Goal: Task Accomplishment & Management: Use online tool/utility

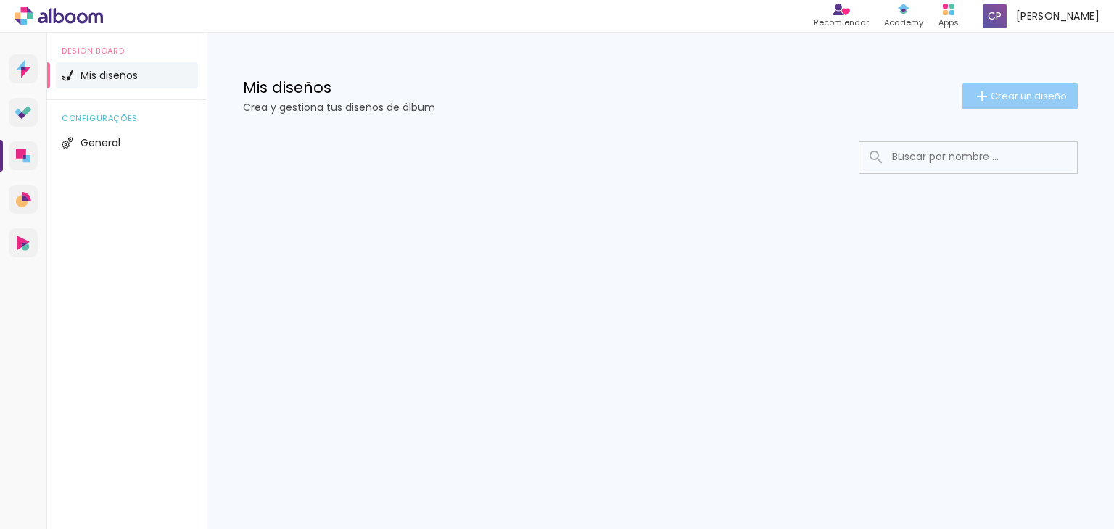
click at [1040, 95] on span "Crear un diseño" at bounding box center [1029, 95] width 76 height 9
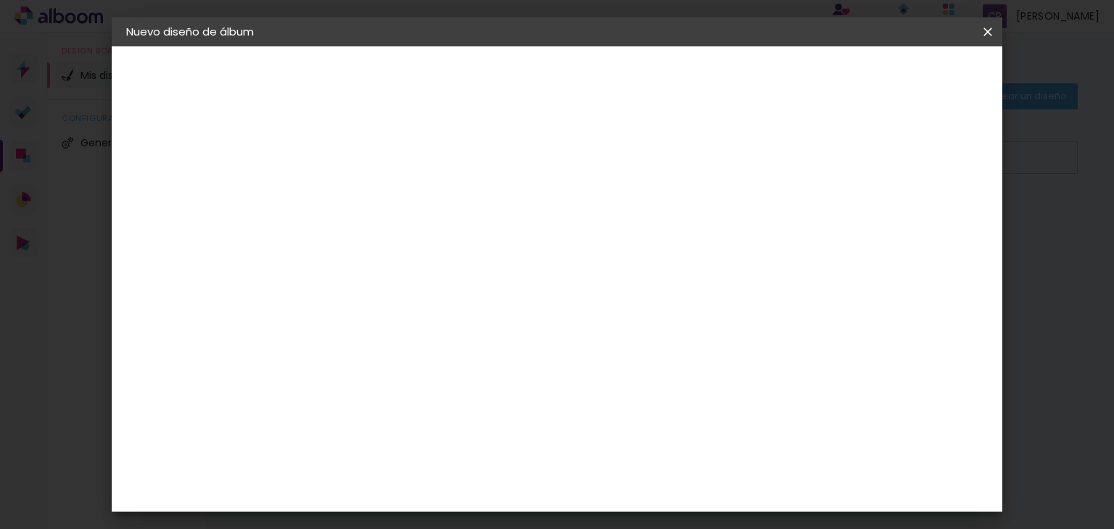
click at [363, 191] on input at bounding box center [363, 194] width 0 height 22
type input "Mahiara"
type paper-input "Mahiara"
click at [0, 0] on slot "Avanzar" at bounding box center [0, 0] width 0 height 0
click at [0, 0] on slot "Tamaño libre" at bounding box center [0, 0] width 0 height 0
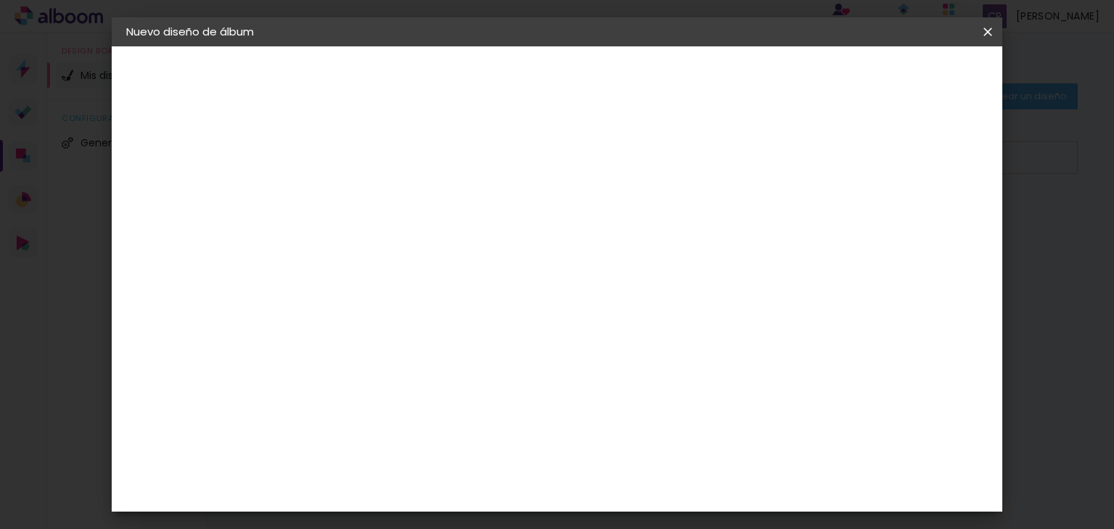
scroll to position [73, 0]
click at [372, 437] on div "La Isla" at bounding box center [362, 448] width 19 height 23
click at [346, 201] on input at bounding box center [389, 203] width 125 height 18
click at [610, 210] on paper-item "Tamaño libre" at bounding box center [542, 220] width 136 height 32
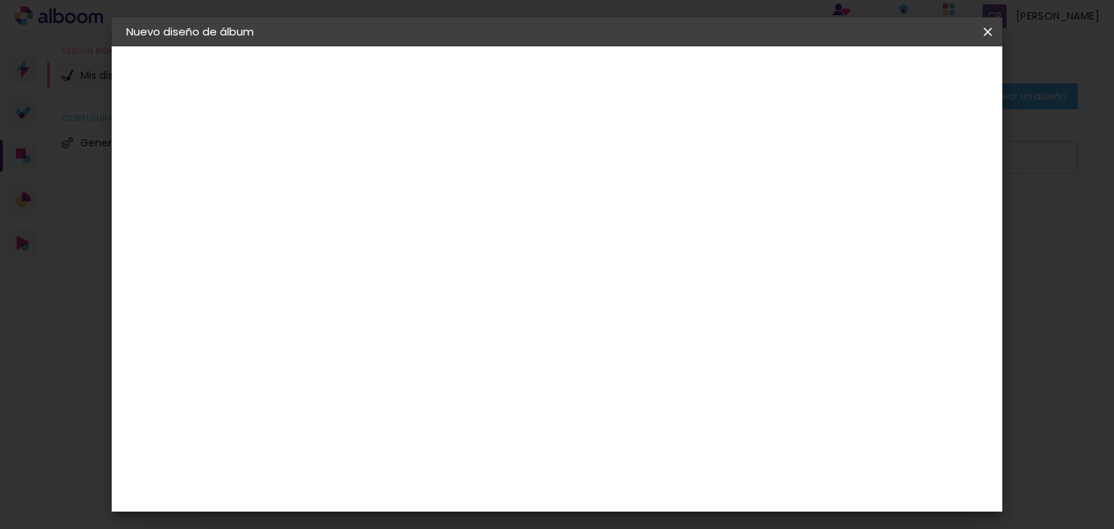
click at [0, 0] on slot "Tamaño libre" at bounding box center [0, 0] width 0 height 0
click at [610, 217] on paper-item "Tamaño libre" at bounding box center [542, 220] width 136 height 32
click at [0, 0] on slot "Avanzar" at bounding box center [0, 0] width 0 height 0
click at [540, 230] on div "30 cm" at bounding box center [516, 227] width 258 height 36
click at [824, 166] on div at bounding box center [817, 166] width 13 height 13
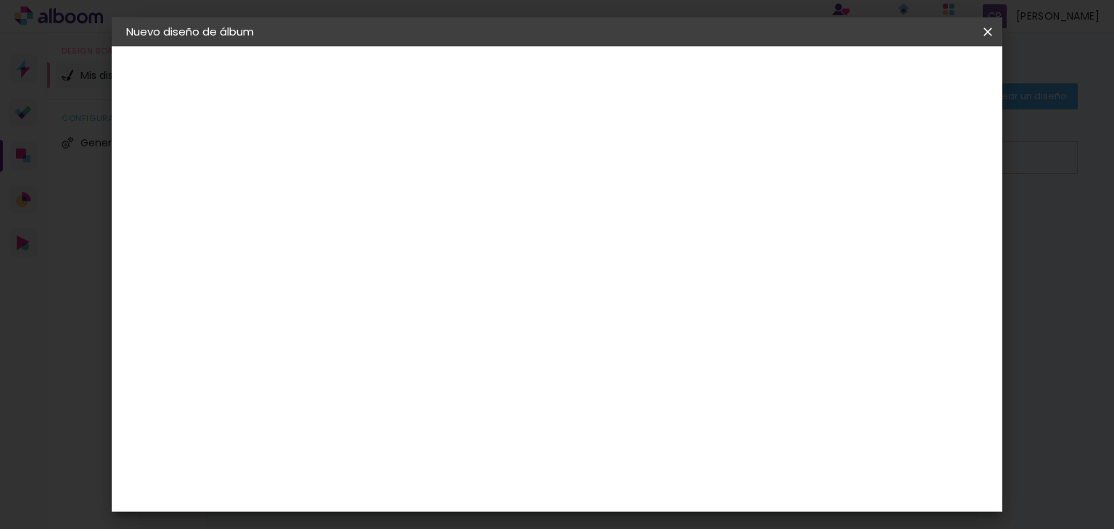
type paper-checkbox "on"
click at [824, 166] on div at bounding box center [817, 166] width 13 height 13
click at [342, 268] on div "cm" at bounding box center [344, 263] width 17 height 22
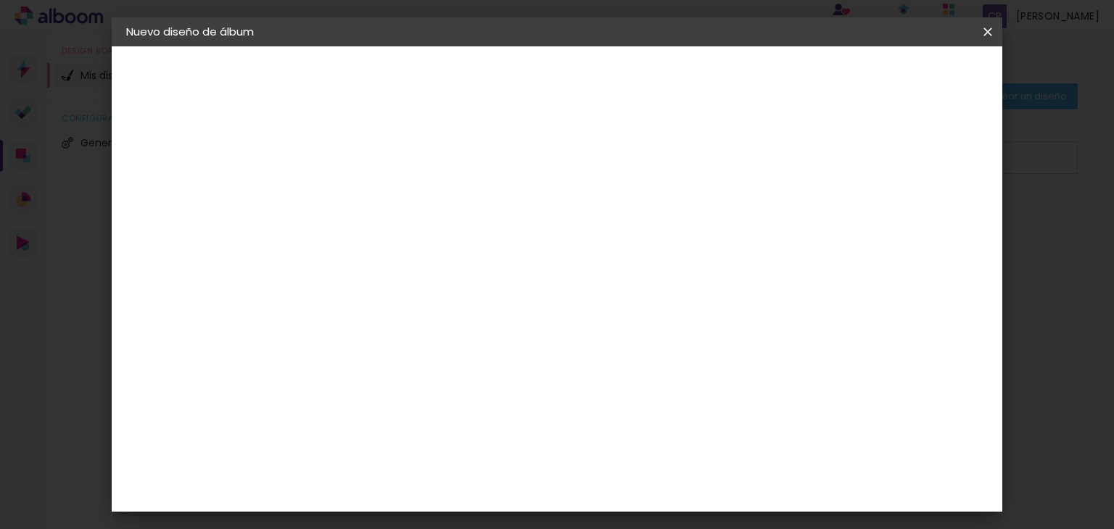
scroll to position [63, 0]
click at [897, 74] on span "Empezar diseño" at bounding box center [857, 77] width 80 height 10
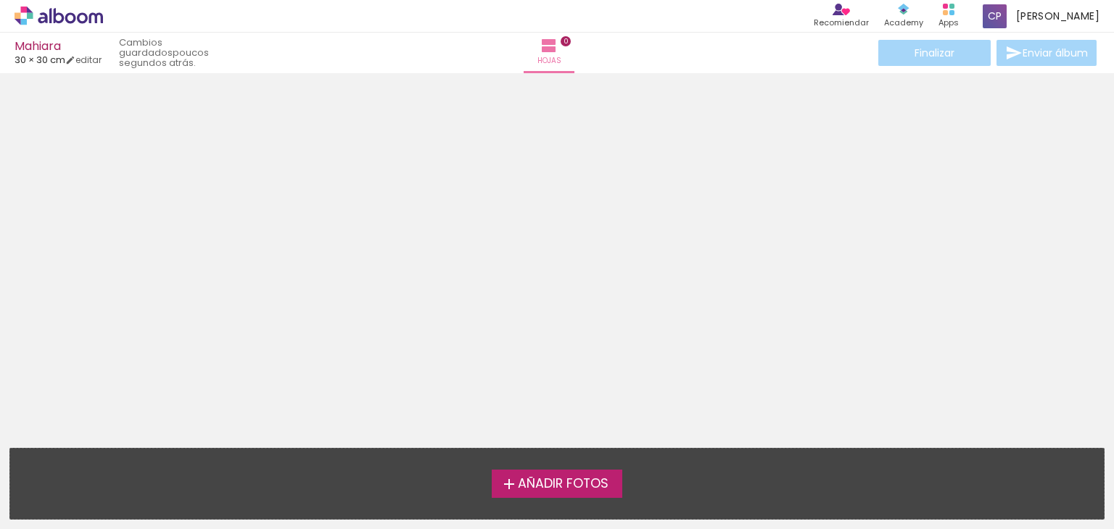
click at [566, 483] on span "Añadir Fotos" at bounding box center [563, 484] width 91 height 13
click at [0, 0] on input "file" at bounding box center [0, 0] width 0 height 0
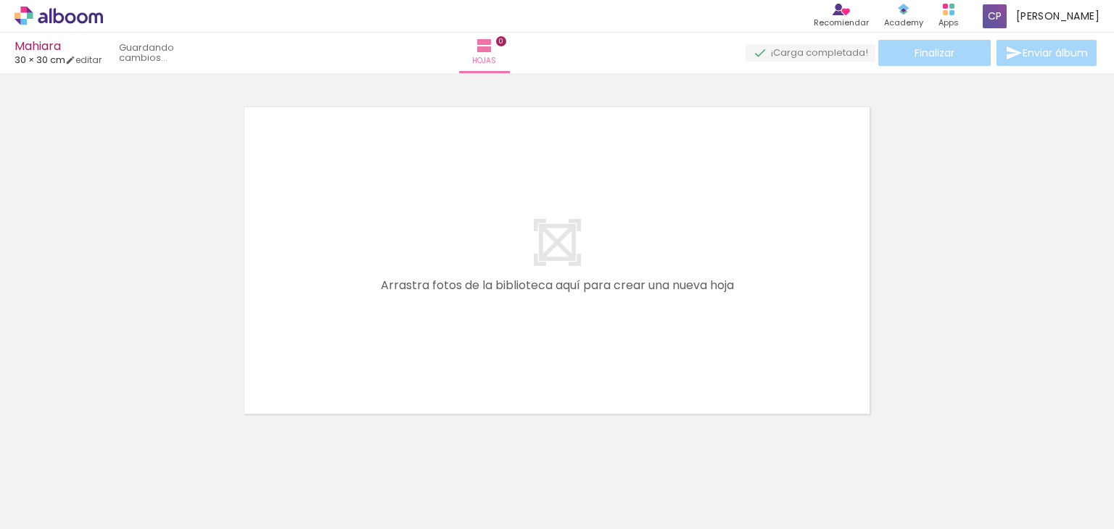
scroll to position [18, 0]
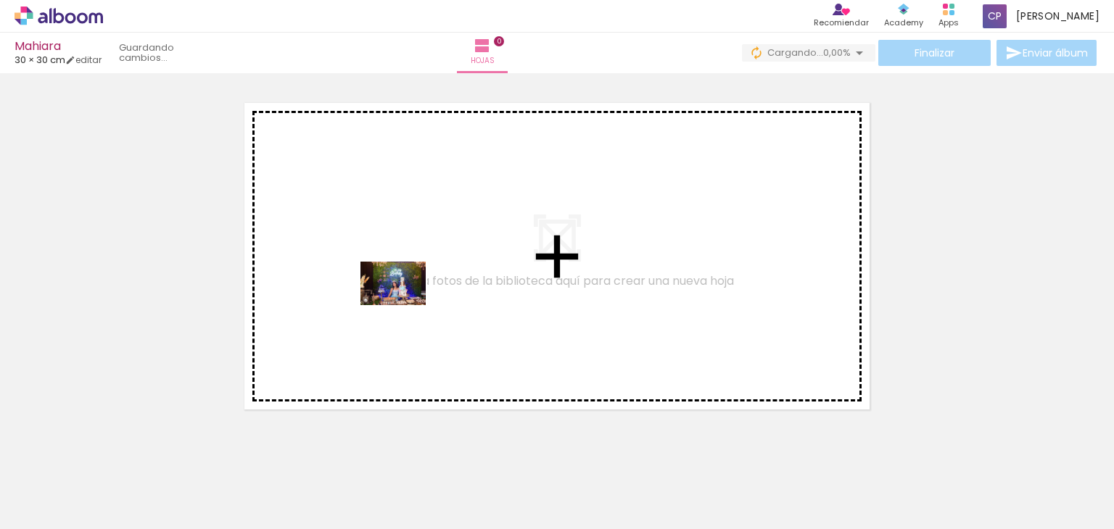
drag, startPoint x: 152, startPoint y: 495, endPoint x: 405, endPoint y: 302, distance: 318.8
click at [405, 302] on quentale-workspace at bounding box center [557, 264] width 1114 height 529
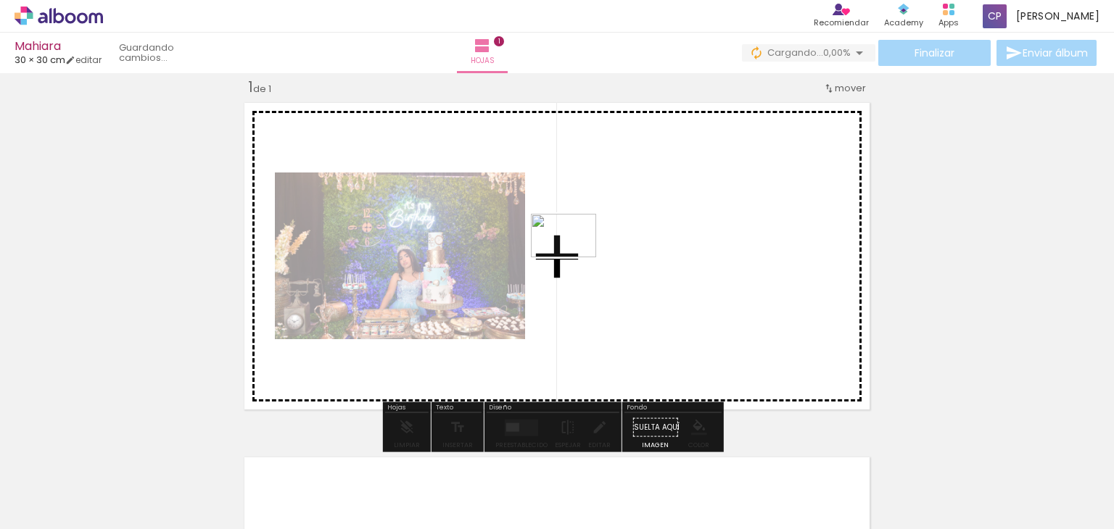
drag, startPoint x: 237, startPoint y: 491, endPoint x: 613, endPoint y: 236, distance: 453.8
click at [613, 236] on quentale-workspace at bounding box center [557, 264] width 1114 height 529
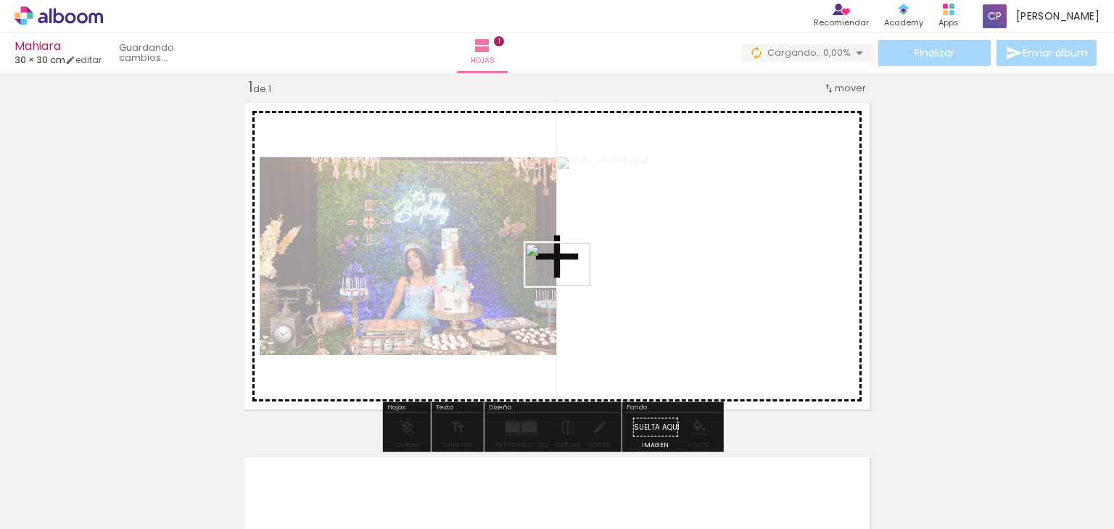
drag, startPoint x: 296, startPoint y: 508, endPoint x: 569, endPoint y: 286, distance: 351.5
click at [569, 286] on quentale-workspace at bounding box center [557, 264] width 1114 height 529
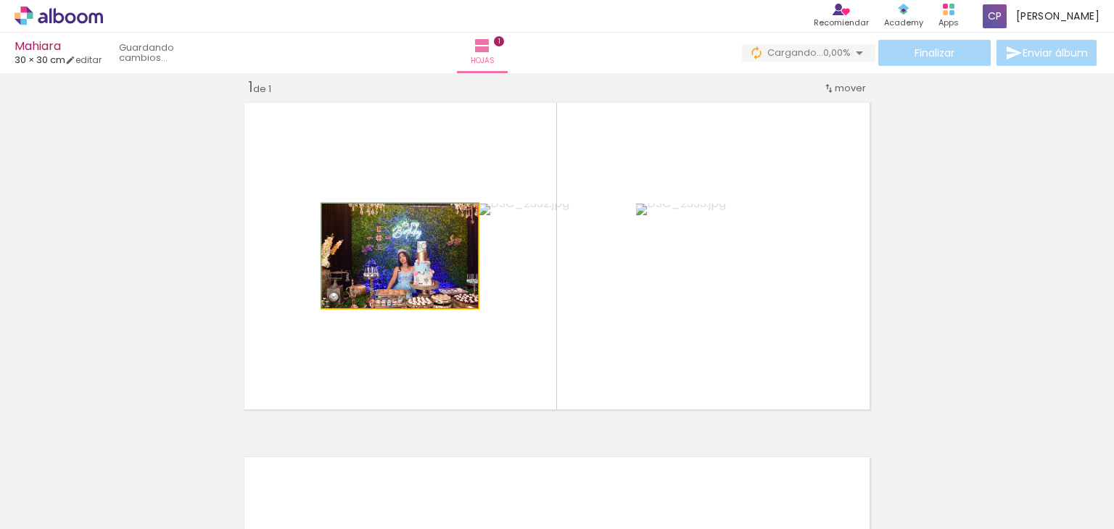
click at [399, 270] on quentale-photo at bounding box center [400, 256] width 156 height 104
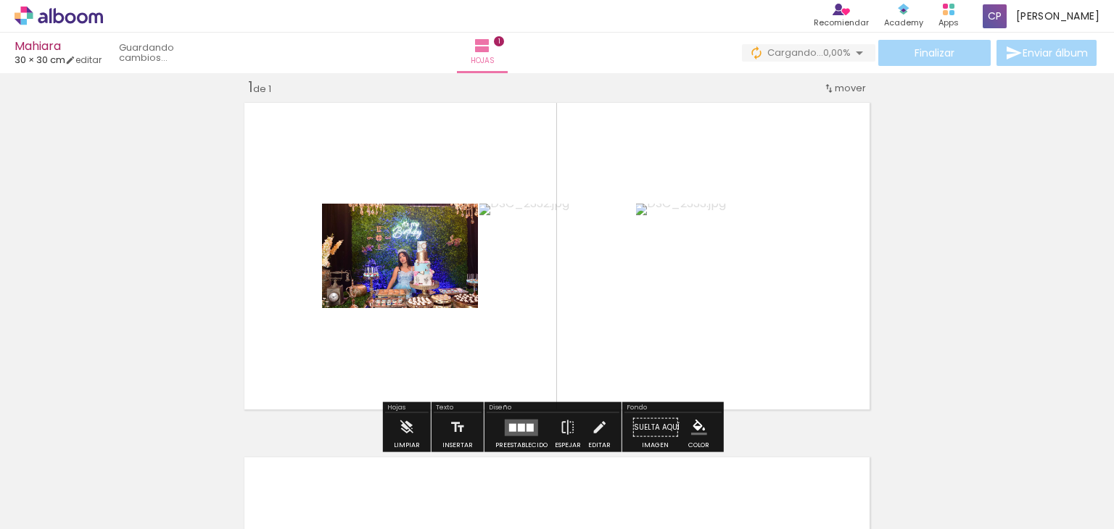
click at [406, 491] on div at bounding box center [374, 480] width 72 height 48
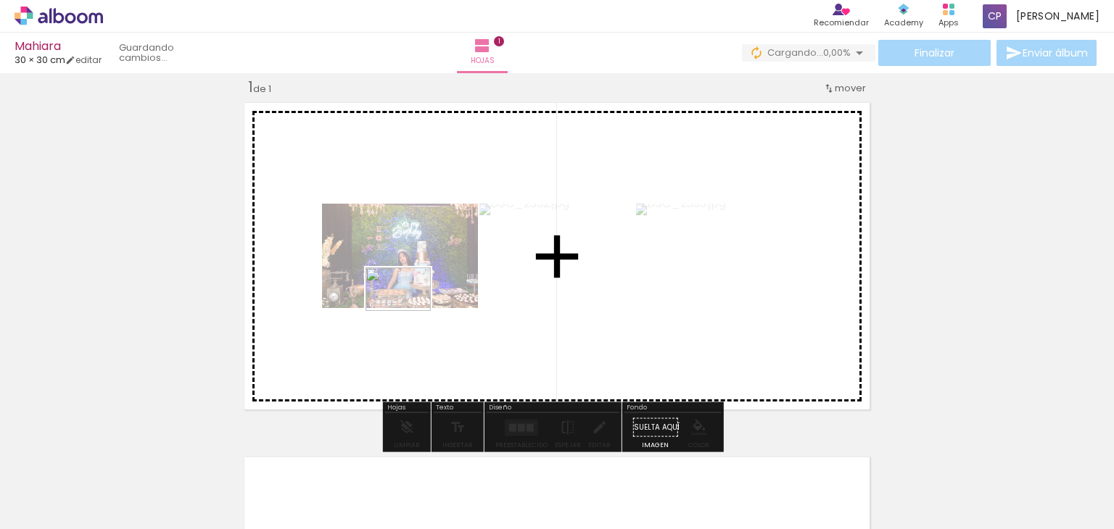
drag, startPoint x: 405, startPoint y: 453, endPoint x: 409, endPoint y: 311, distance: 142.2
click at [409, 311] on quentale-workspace at bounding box center [557, 264] width 1114 height 529
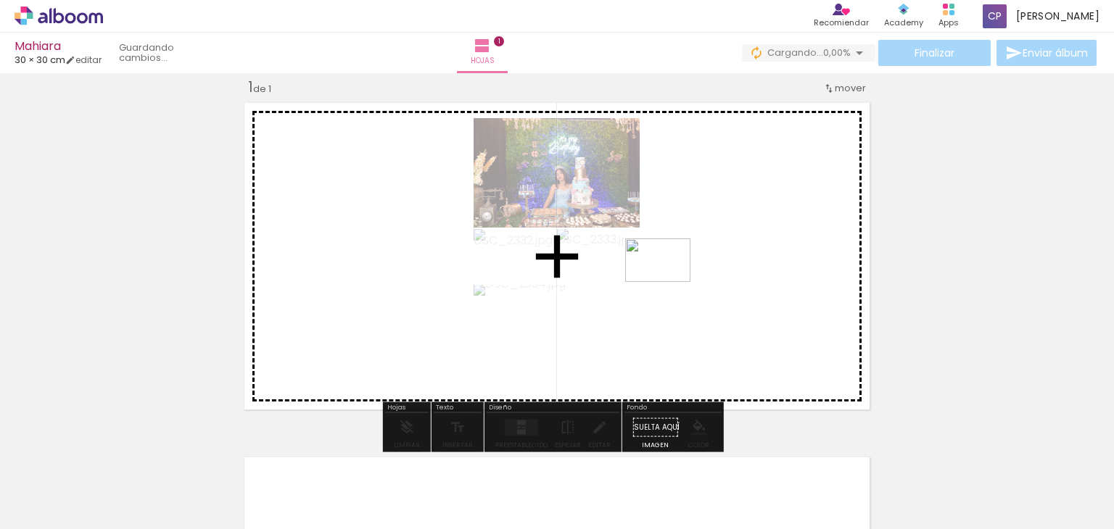
drag, startPoint x: 469, startPoint y: 484, endPoint x: 691, endPoint y: 271, distance: 307.7
click at [691, 271] on quentale-workspace at bounding box center [557, 264] width 1114 height 529
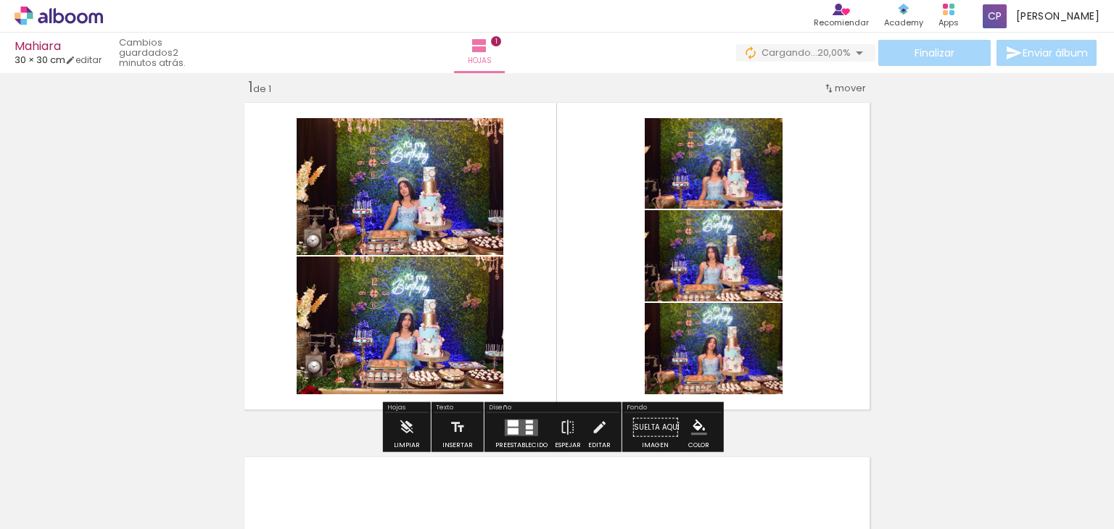
click at [252, 343] on quentale-layouter at bounding box center [557, 256] width 637 height 318
click at [691, 426] on iron-icon "color picker" at bounding box center [699, 428] width 16 height 16
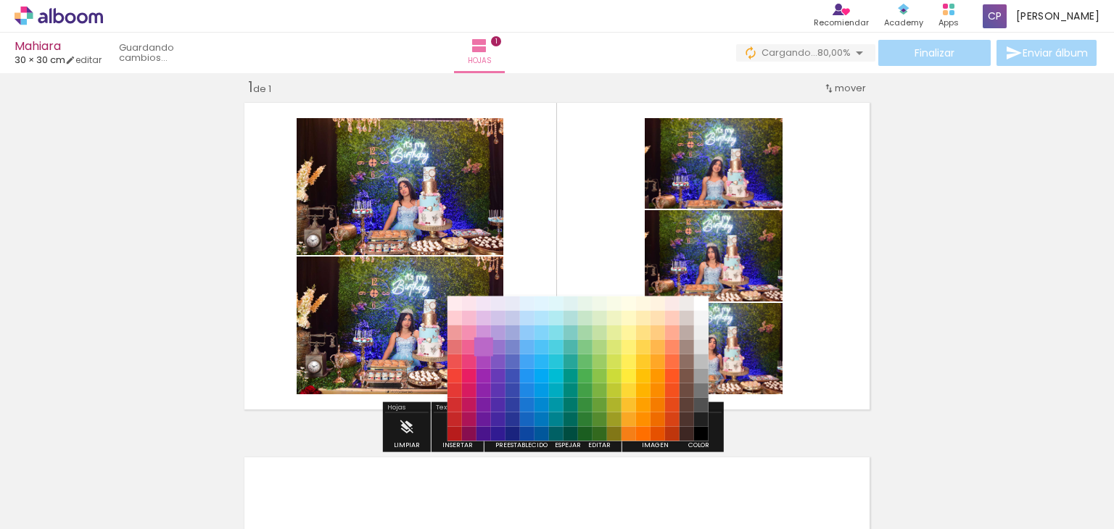
click at [479, 349] on paper-item "#ba68c8" at bounding box center [483, 346] width 15 height 15
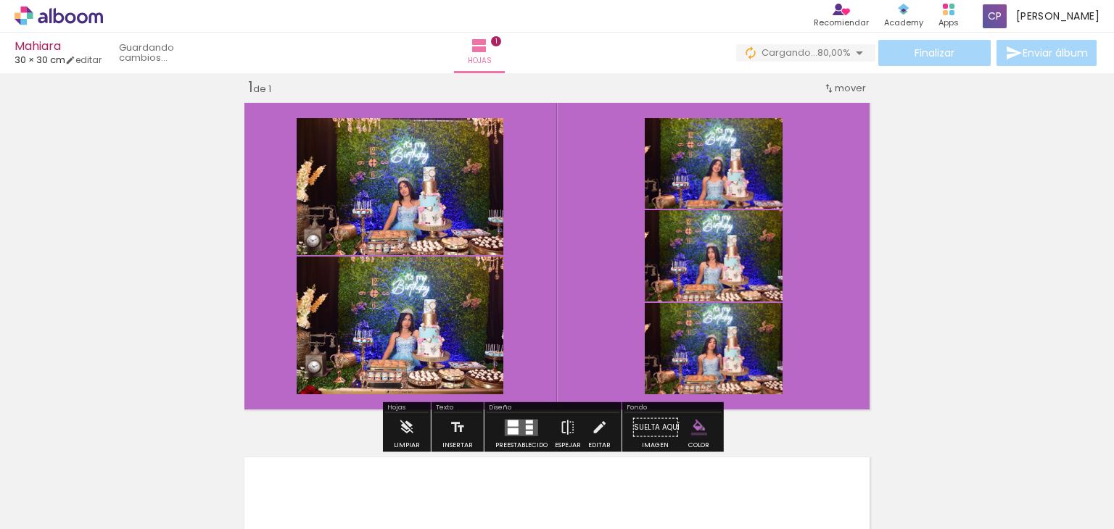
click at [697, 428] on iron-icon "color picker" at bounding box center [699, 428] width 16 height 16
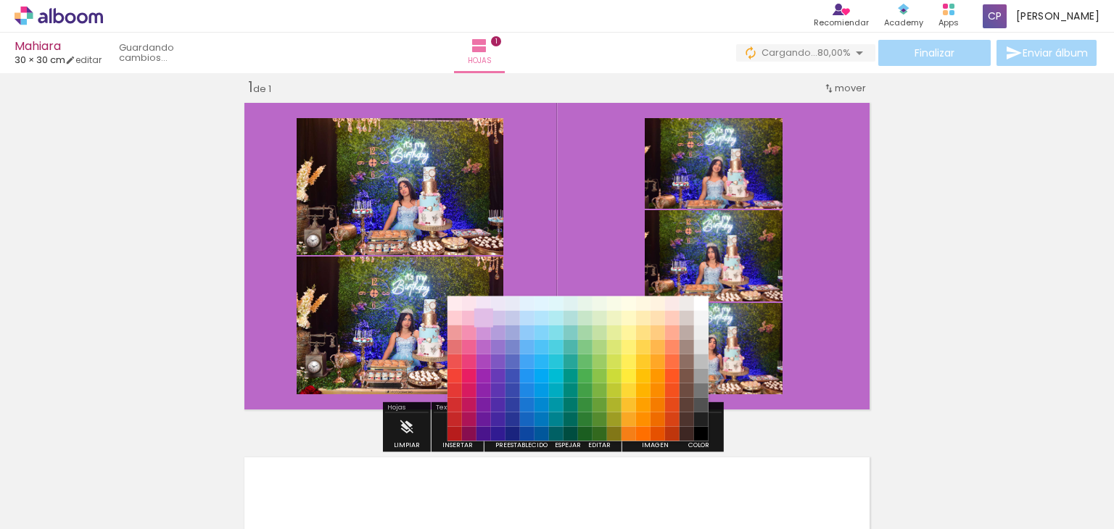
click at [484, 321] on paper-item "#e1bee7" at bounding box center [483, 317] width 15 height 15
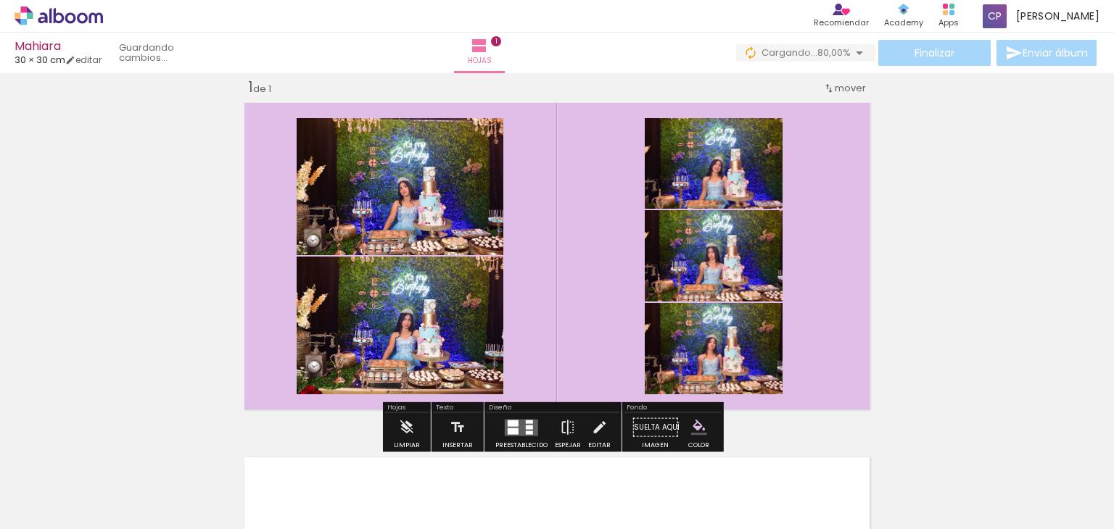
click at [699, 422] on iron-icon "color picker" at bounding box center [699, 428] width 16 height 16
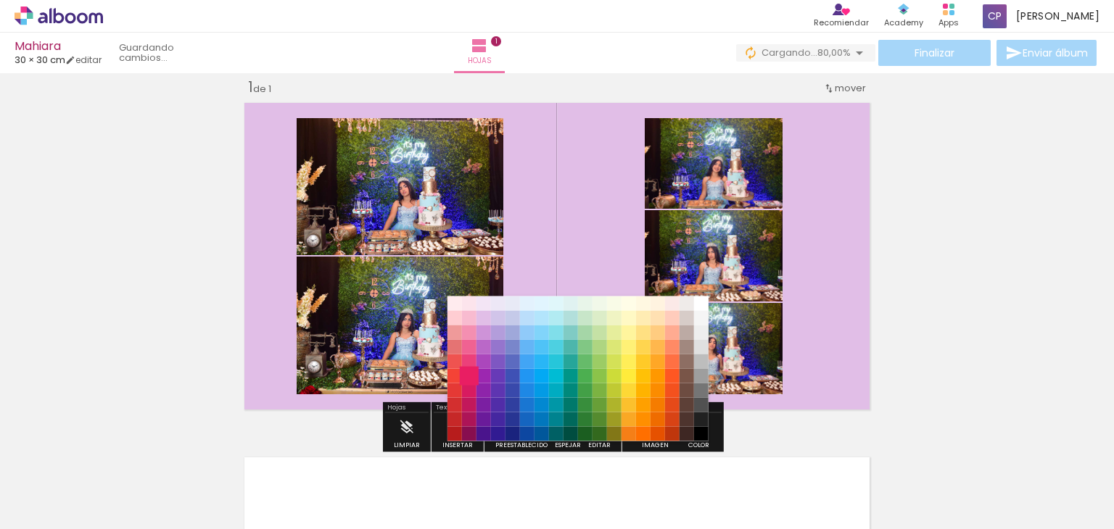
click at [469, 374] on paper-item "#e91e63" at bounding box center [469, 375] width 15 height 15
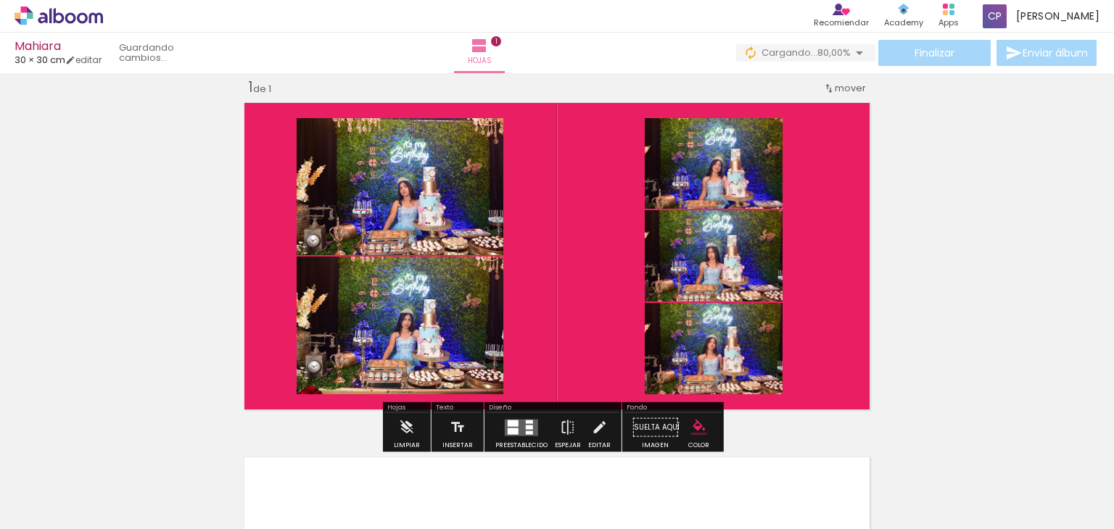
click at [694, 426] on iron-icon "color picker" at bounding box center [699, 428] width 16 height 16
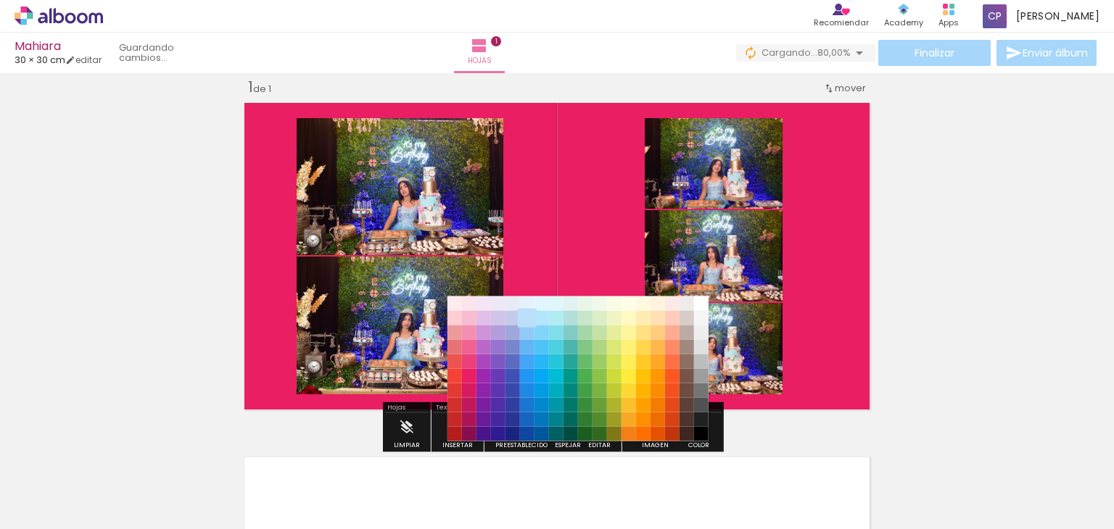
click at [524, 317] on paper-item "#bbdefb" at bounding box center [527, 317] width 15 height 15
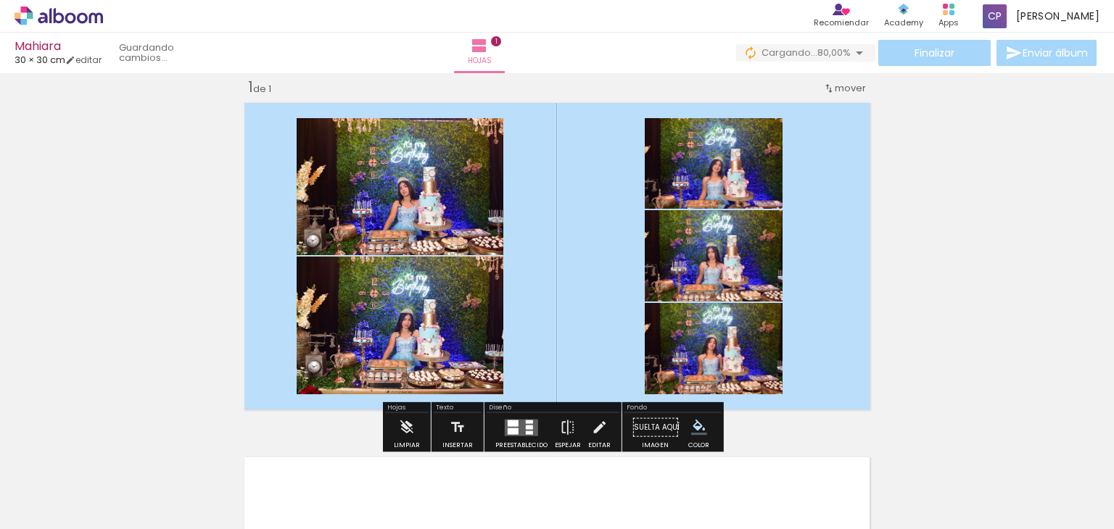
click at [693, 425] on iron-icon "color picker" at bounding box center [699, 428] width 16 height 16
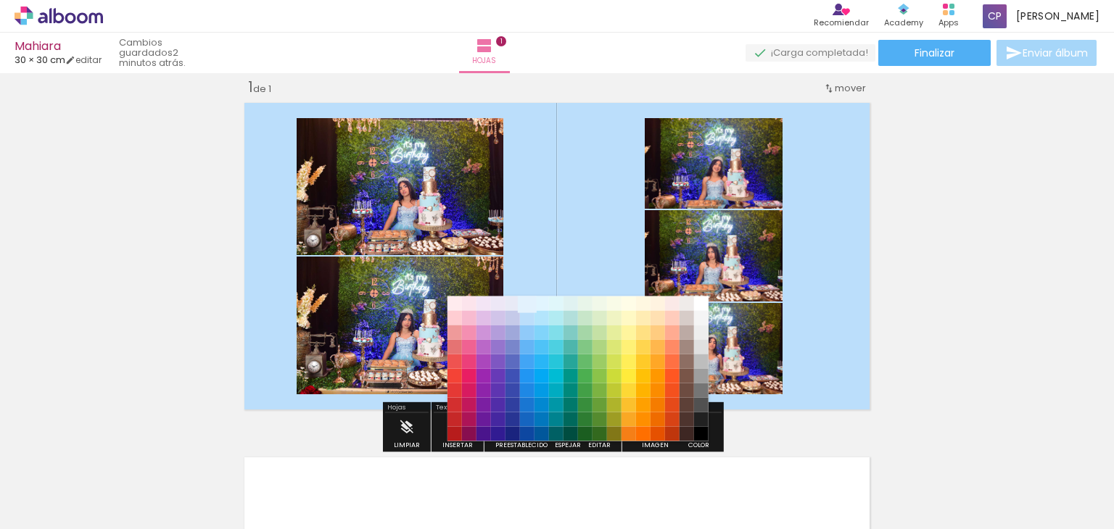
click at [529, 306] on paper-item "#e3f2fd" at bounding box center [527, 303] width 15 height 15
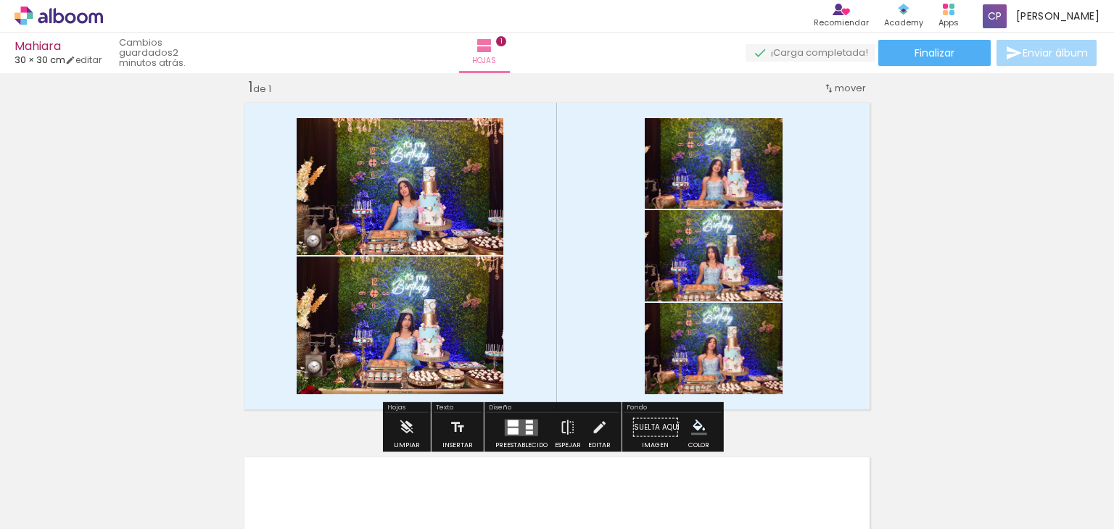
click at [104, 488] on iron-horizontal-list at bounding box center [89, 484] width 29 height 91
click at [58, 511] on span "Añadir Fotos" at bounding box center [44, 510] width 28 height 16
click at [0, 0] on input "file" at bounding box center [0, 0] width 0 height 0
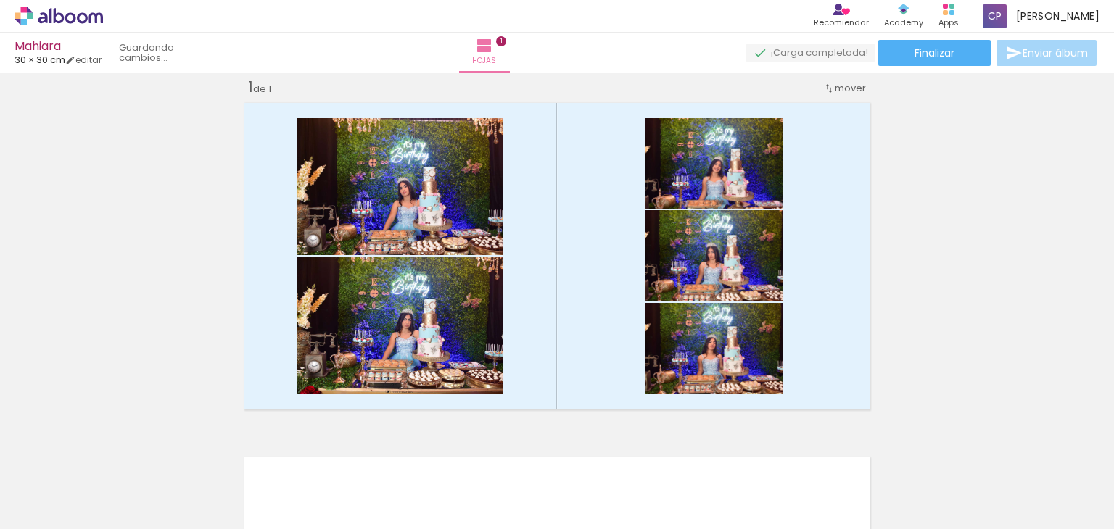
scroll to position [0, 0]
click at [551, 484] on div at bounding box center [536, 481] width 48 height 72
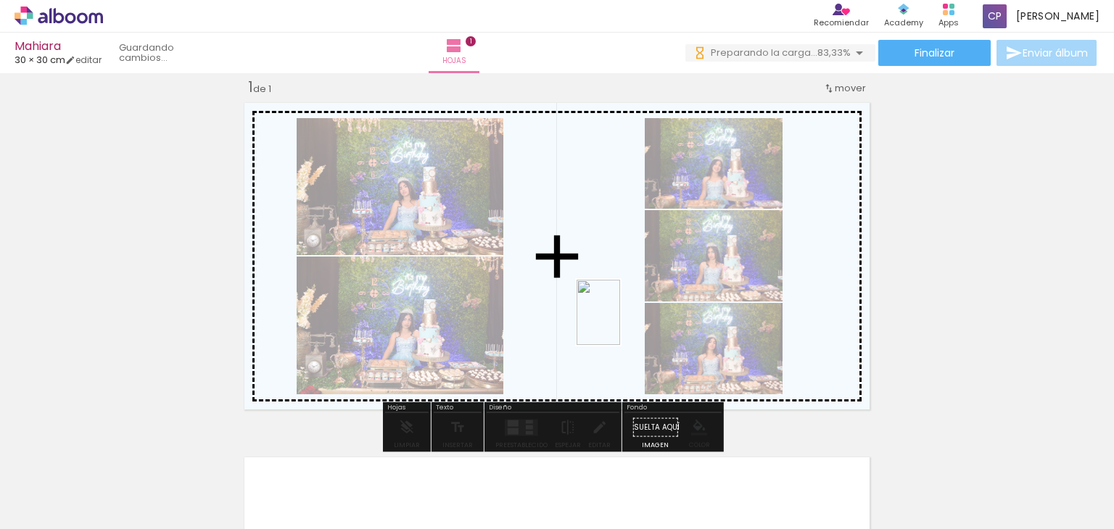
drag, startPoint x: 560, startPoint y: 477, endPoint x: 620, endPoint y: 323, distance: 165.1
click at [620, 323] on quentale-workspace at bounding box center [557, 264] width 1114 height 529
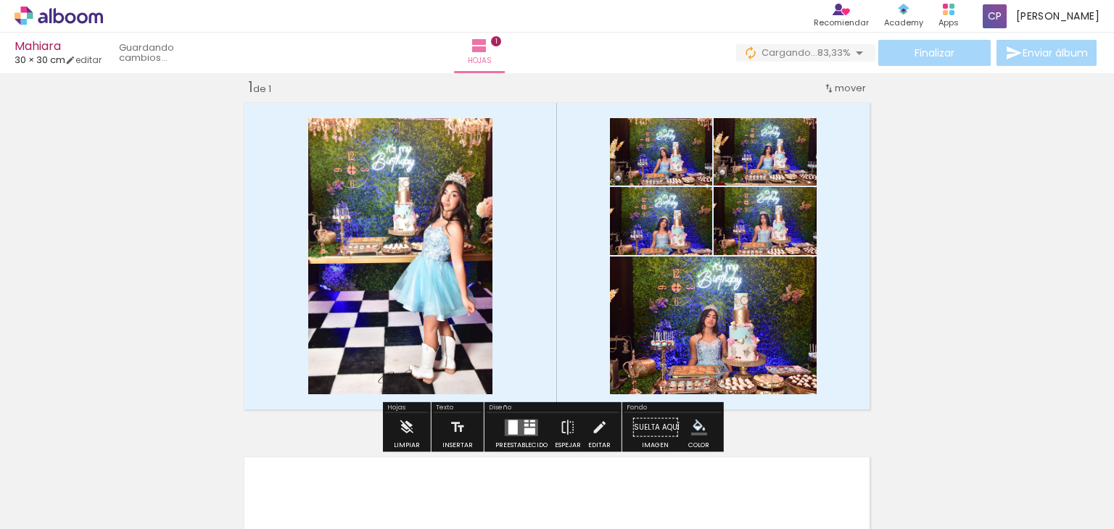
type paper-slider "194"
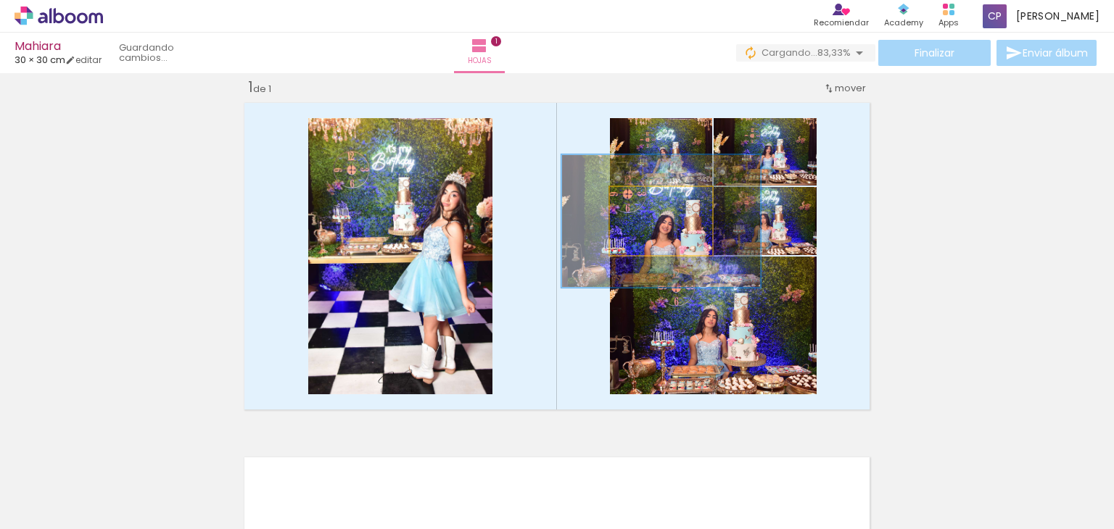
click at [686, 203] on div at bounding box center [668, 202] width 51 height 23
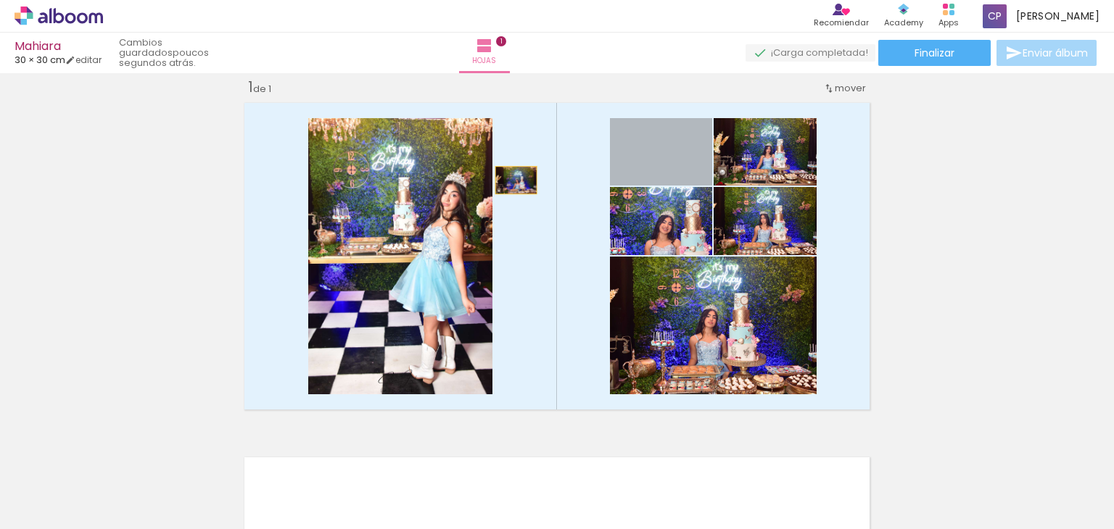
drag, startPoint x: 679, startPoint y: 158, endPoint x: 511, endPoint y: 180, distance: 169.6
click at [511, 180] on quentale-layouter at bounding box center [557, 256] width 637 height 318
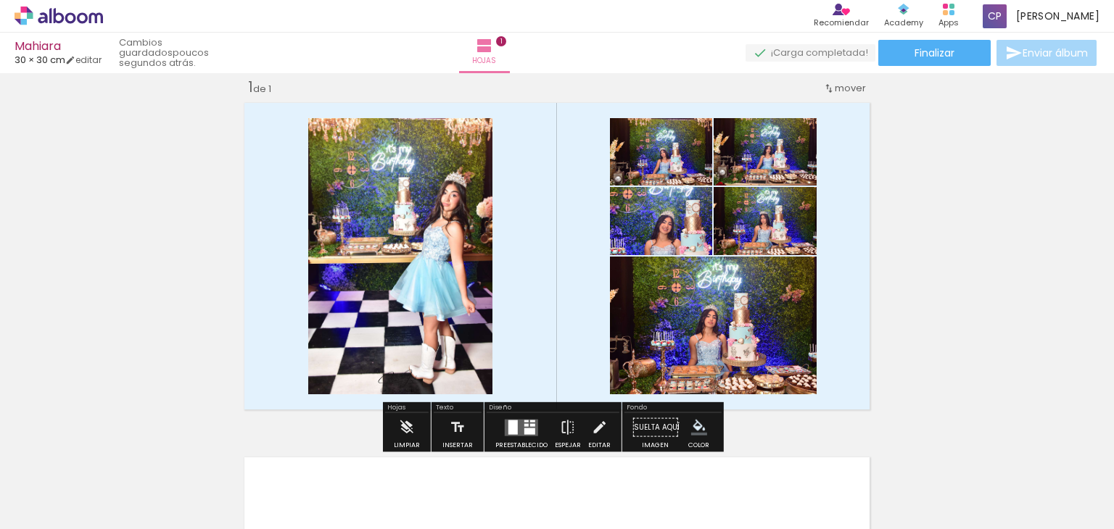
click at [516, 430] on quentale-layouter at bounding box center [521, 427] width 33 height 17
